Goal: Navigation & Orientation: Find specific page/section

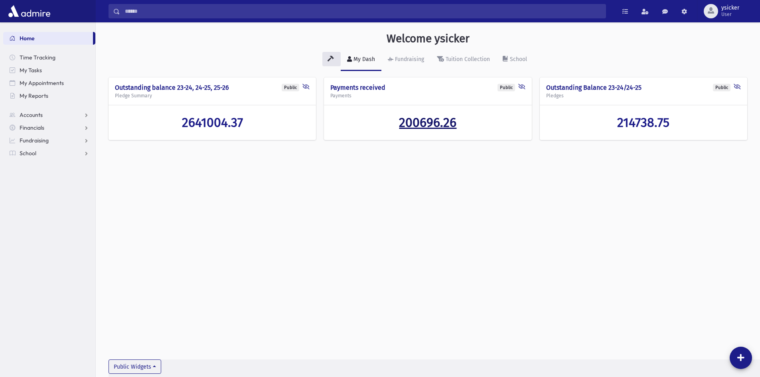
click at [426, 122] on span "200696.26" at bounding box center [427, 122] width 57 height 15
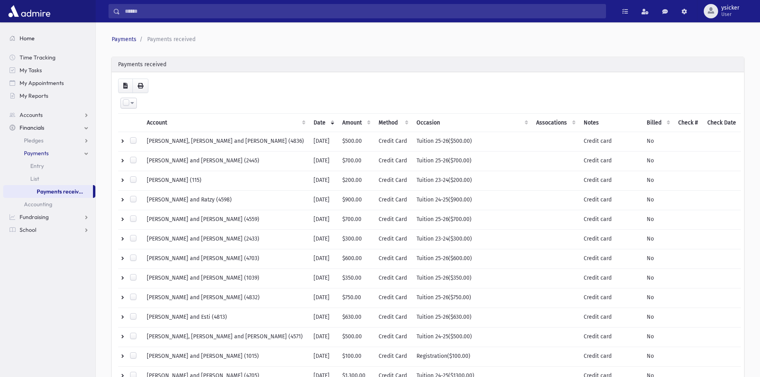
click at [34, 35] on span "Home" at bounding box center [27, 38] width 15 height 7
